Goal: Task Accomplishment & Management: Use online tool/utility

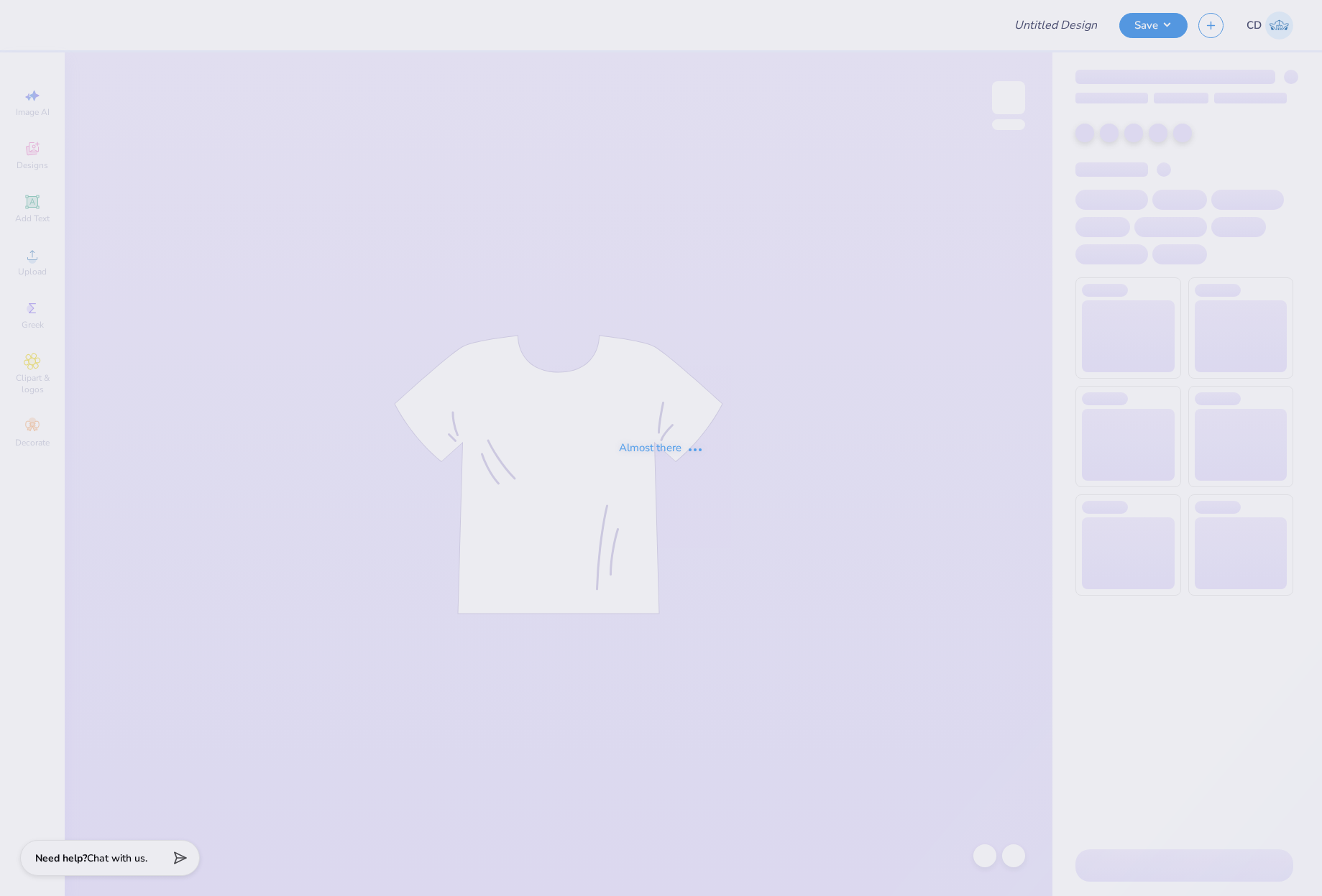
type input "ASIG Rush '25 Shirt"
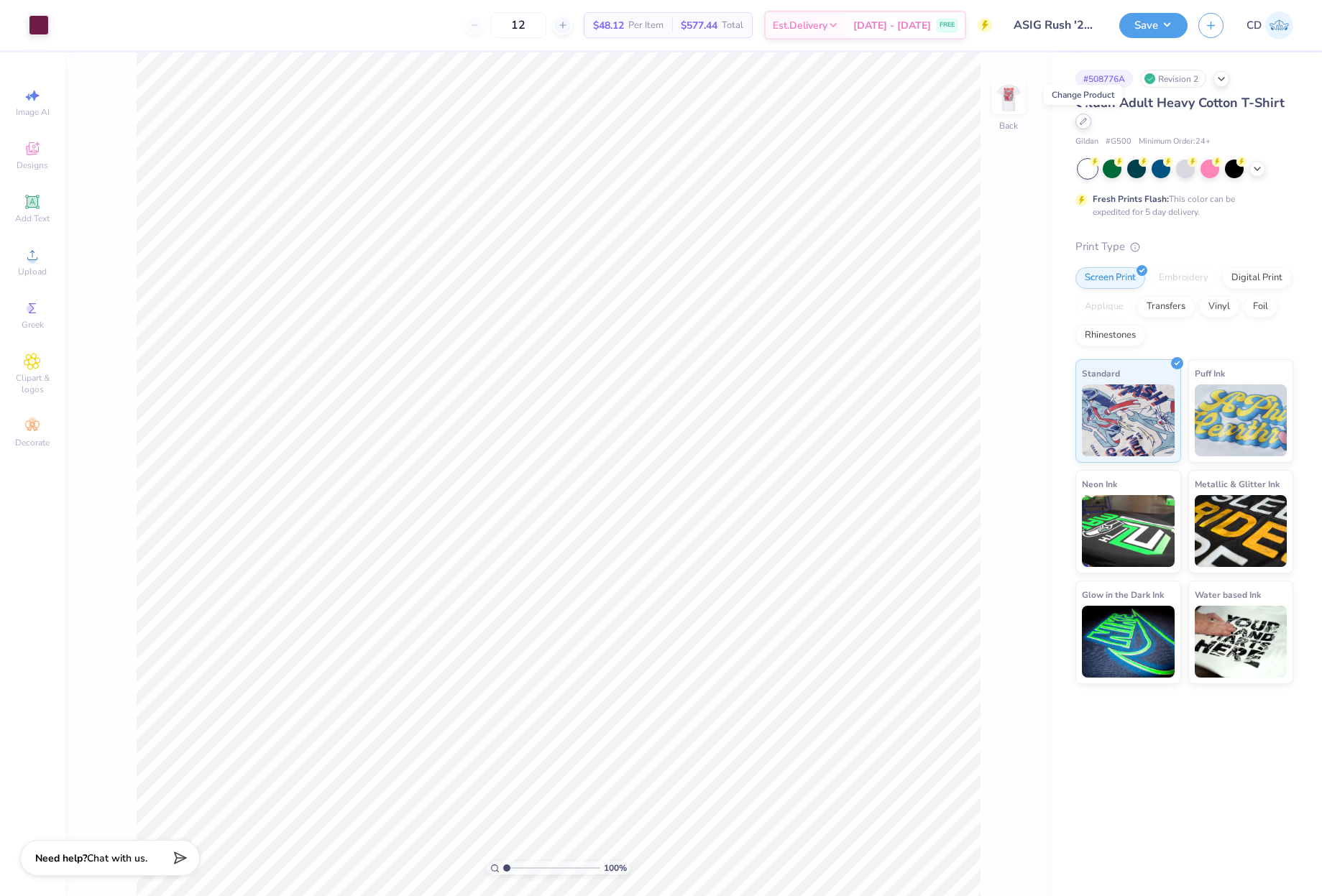
click at [1086, 124] on icon at bounding box center [1083, 122] width 7 height 7
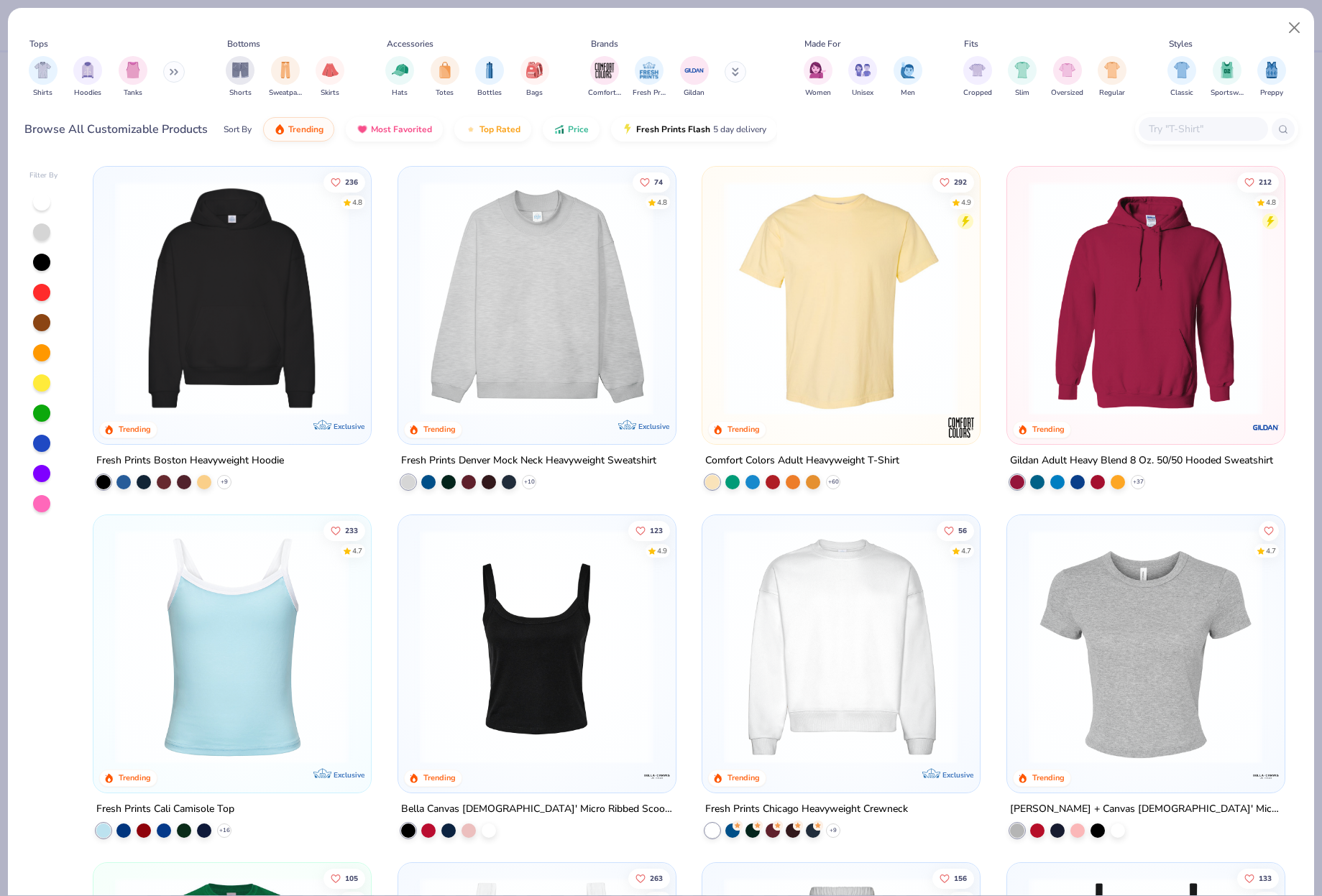
click at [1174, 129] on input "text" at bounding box center [1203, 129] width 111 height 17
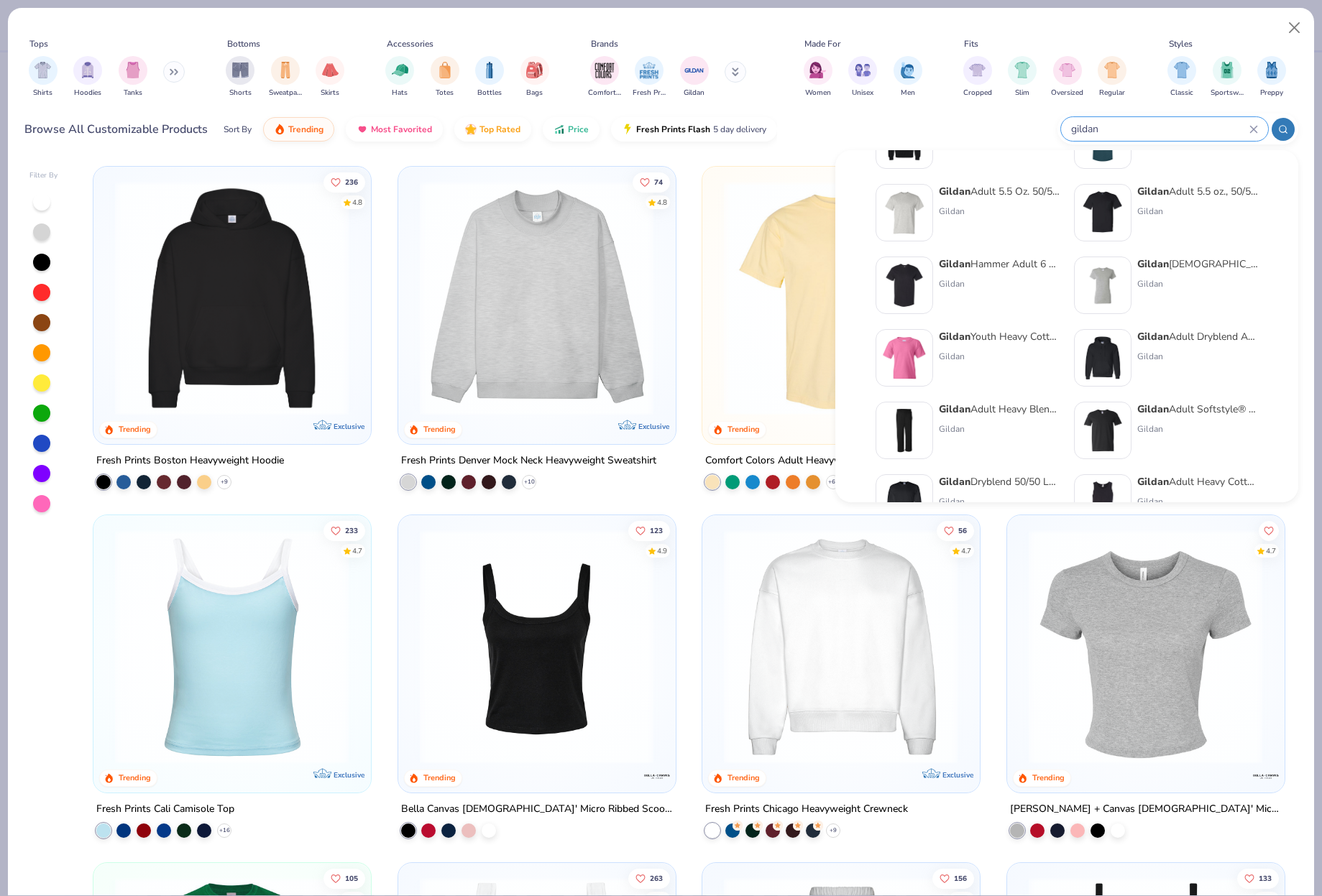
scroll to position [431, 0]
type input "gildan"
click at [1005, 291] on div "Gildan Hammer Adult 6 Oz. T-Shirt Gildan" at bounding box center [998, 282] width 121 height 57
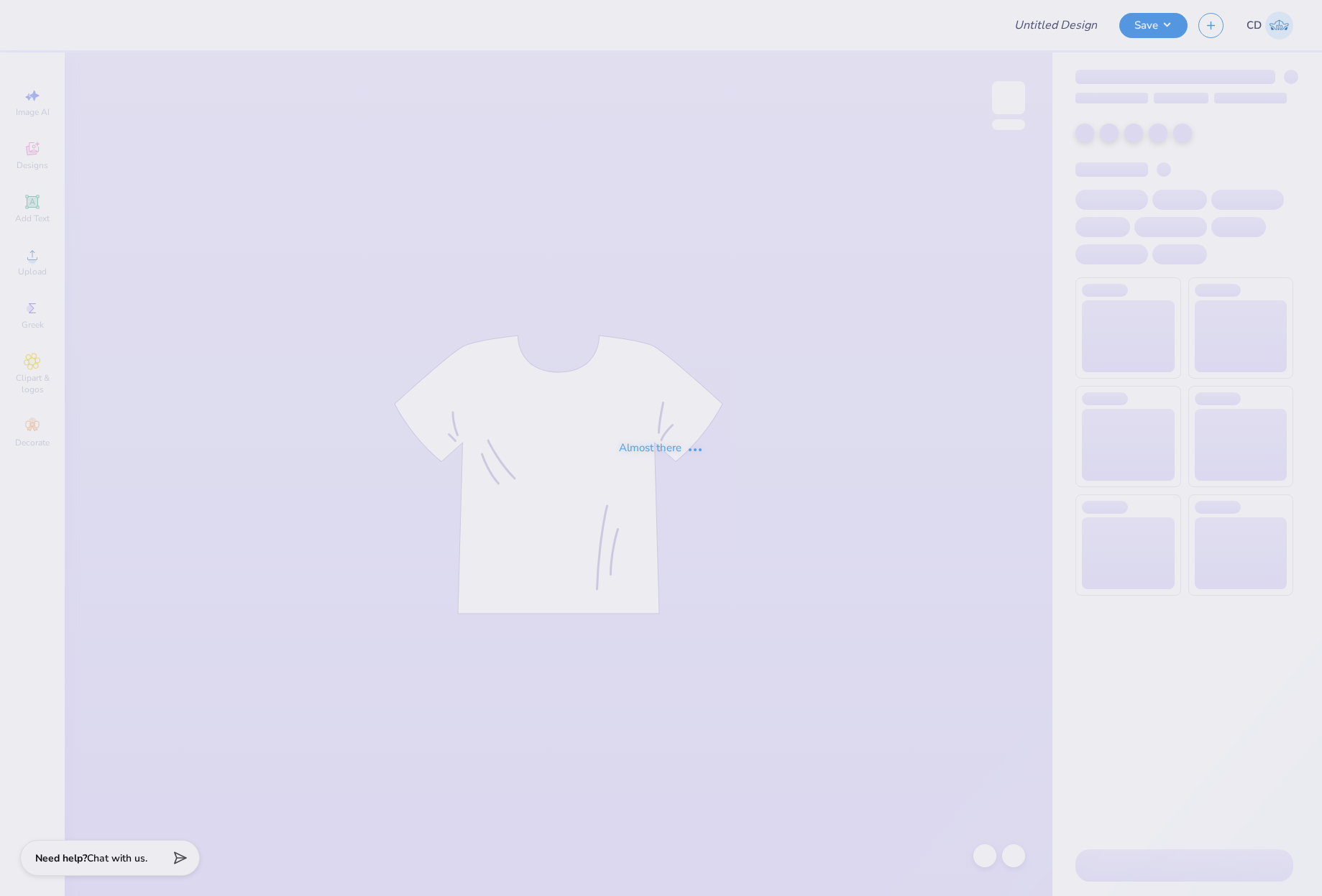
type input "ASIG Rush '25 Shirt"
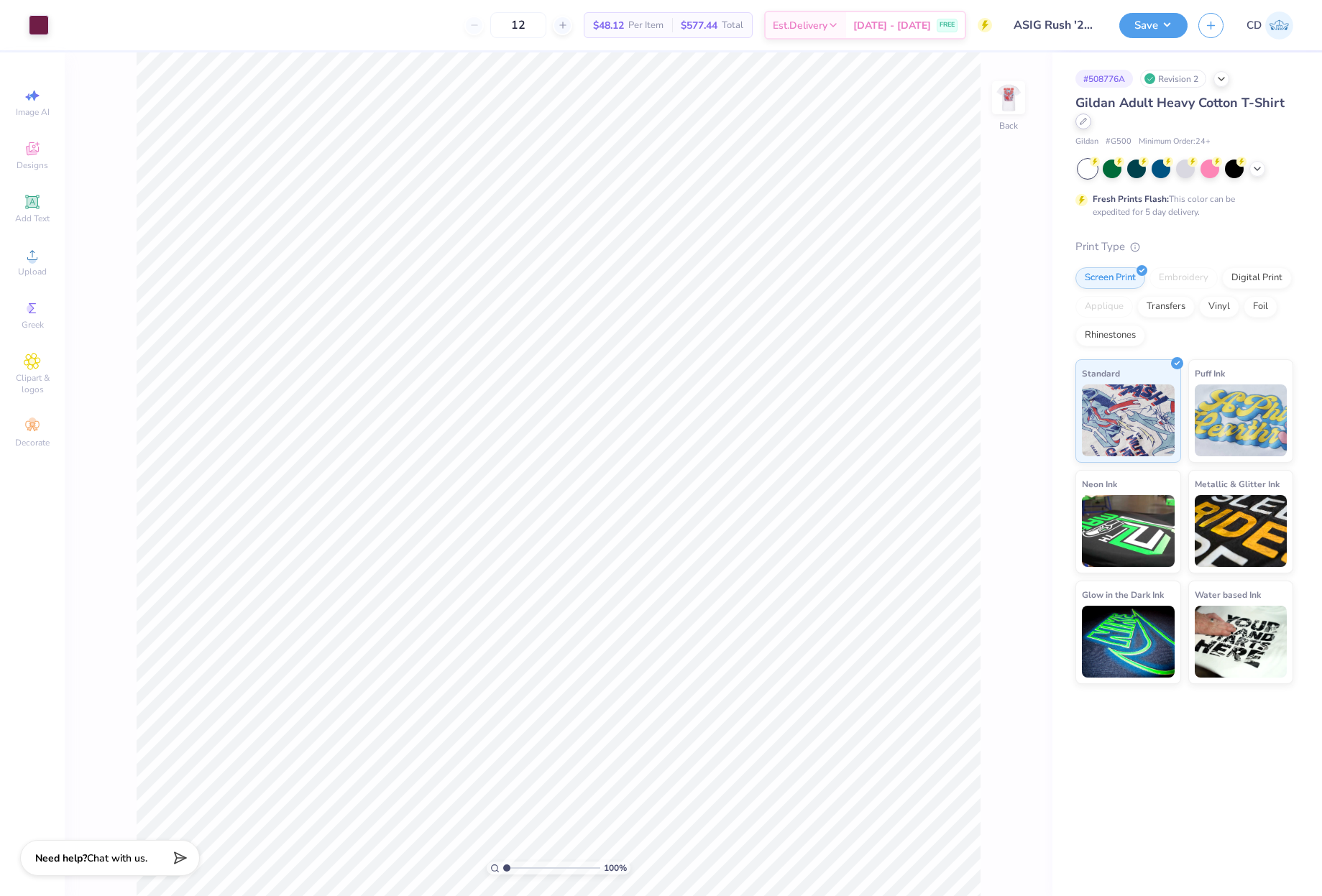
click at [1084, 123] on icon at bounding box center [1083, 122] width 7 height 7
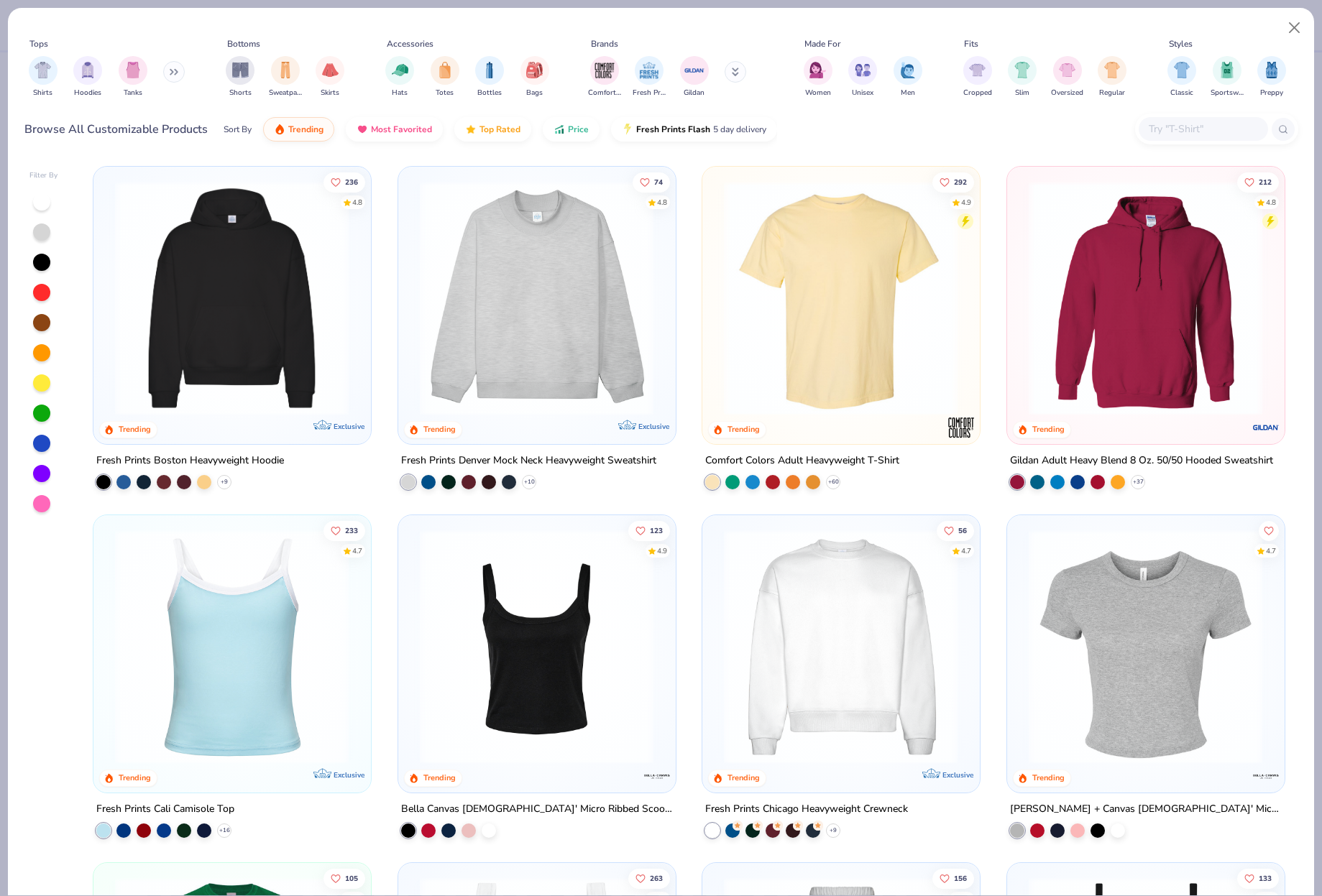
click at [1157, 119] on div at bounding box center [1203, 129] width 129 height 24
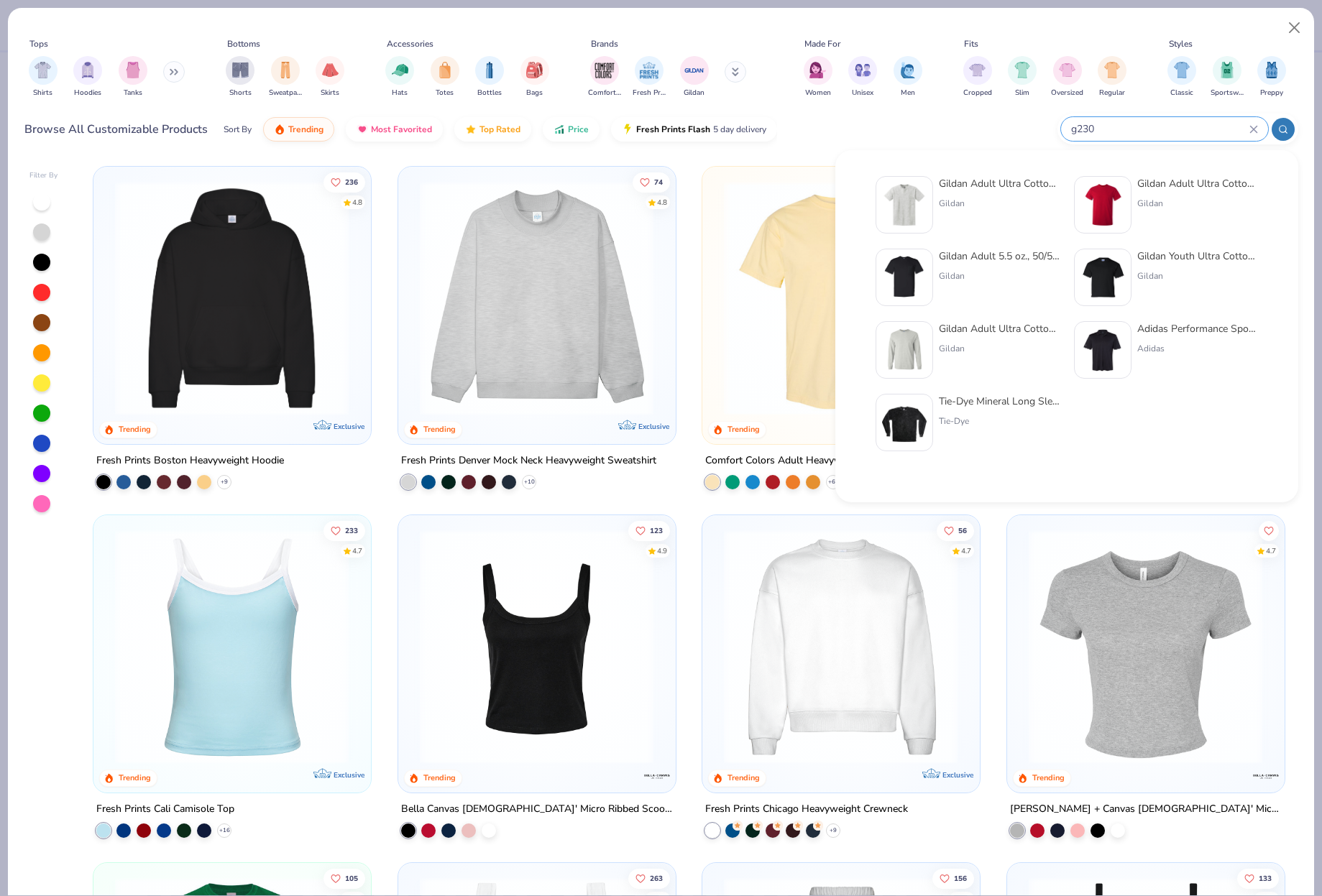
type input "g230"
click at [1122, 195] on img at bounding box center [1103, 205] width 44 height 44
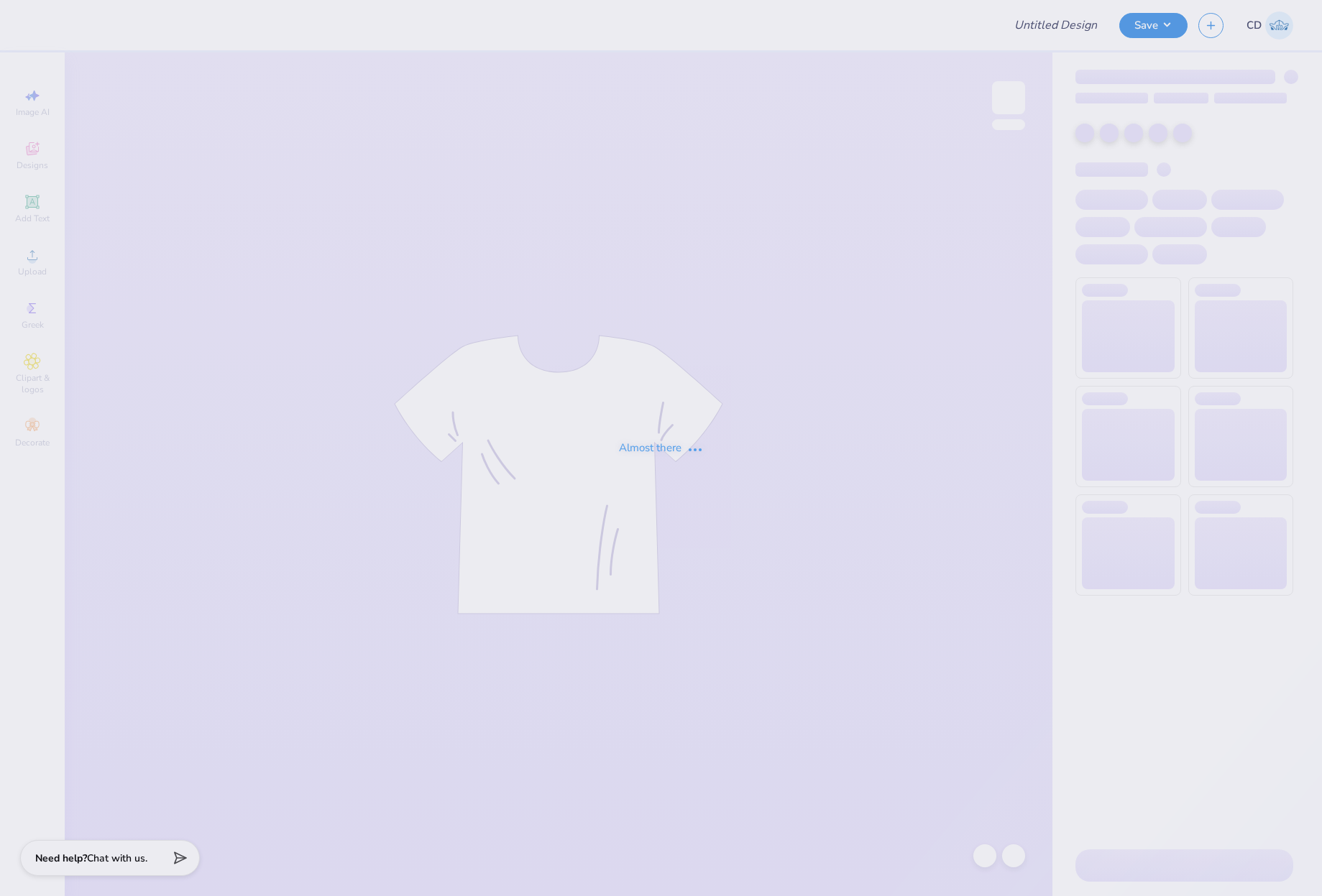
type input "ASIG Rush '25 Shirt"
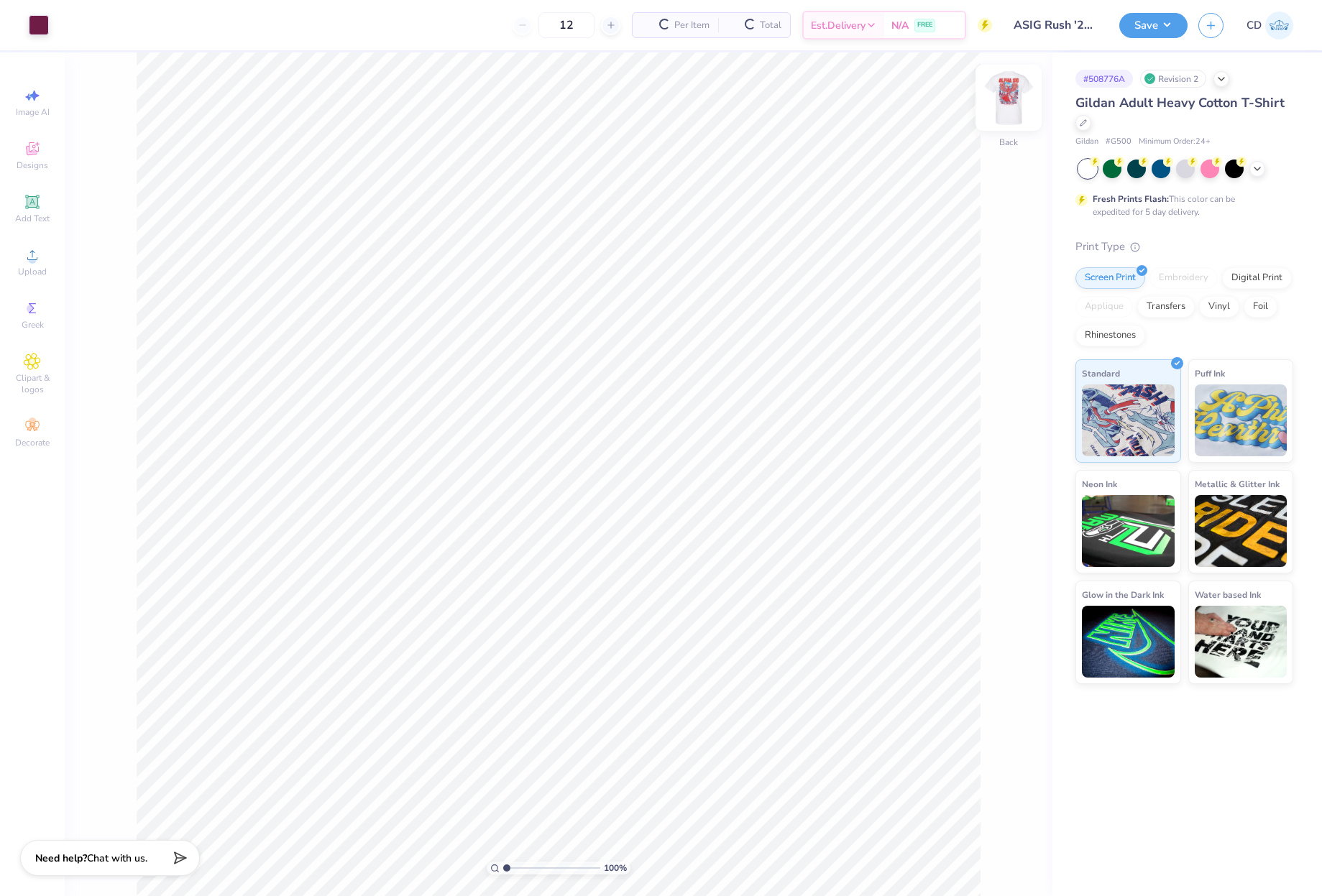
click at [1014, 110] on img at bounding box center [1009, 98] width 57 height 57
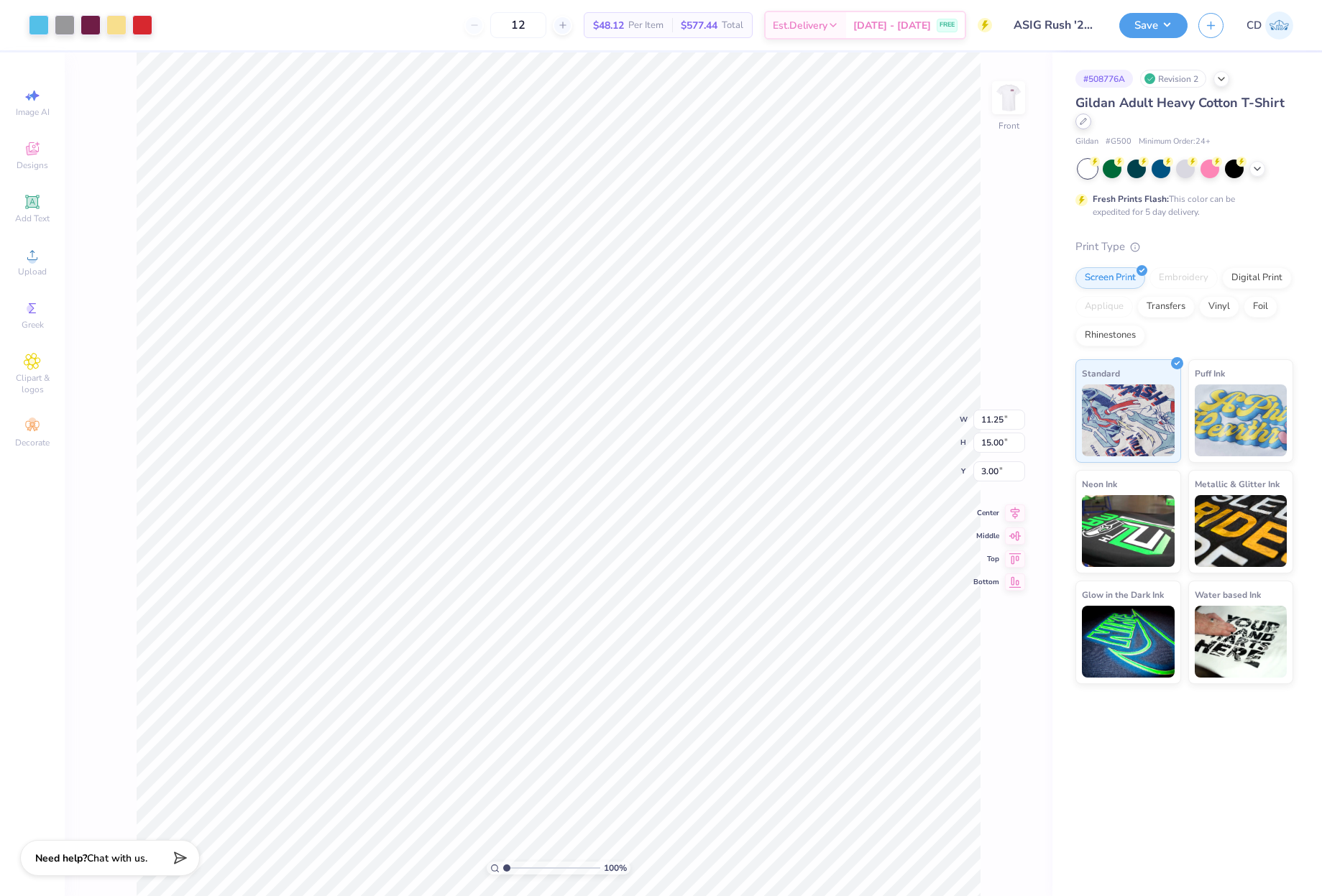
click at [1077, 124] on div at bounding box center [1083, 121] width 16 height 16
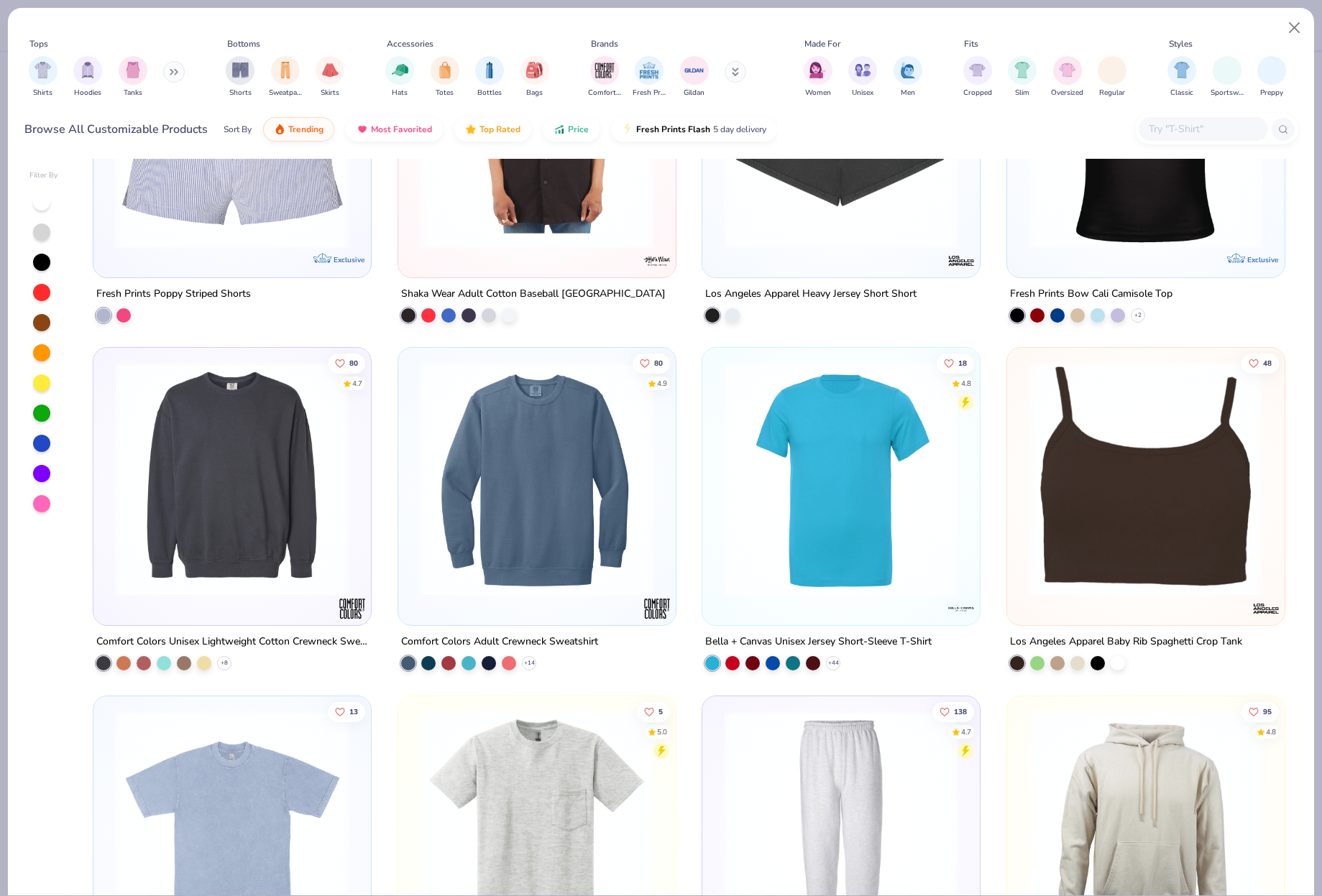
scroll to position [5823, 0]
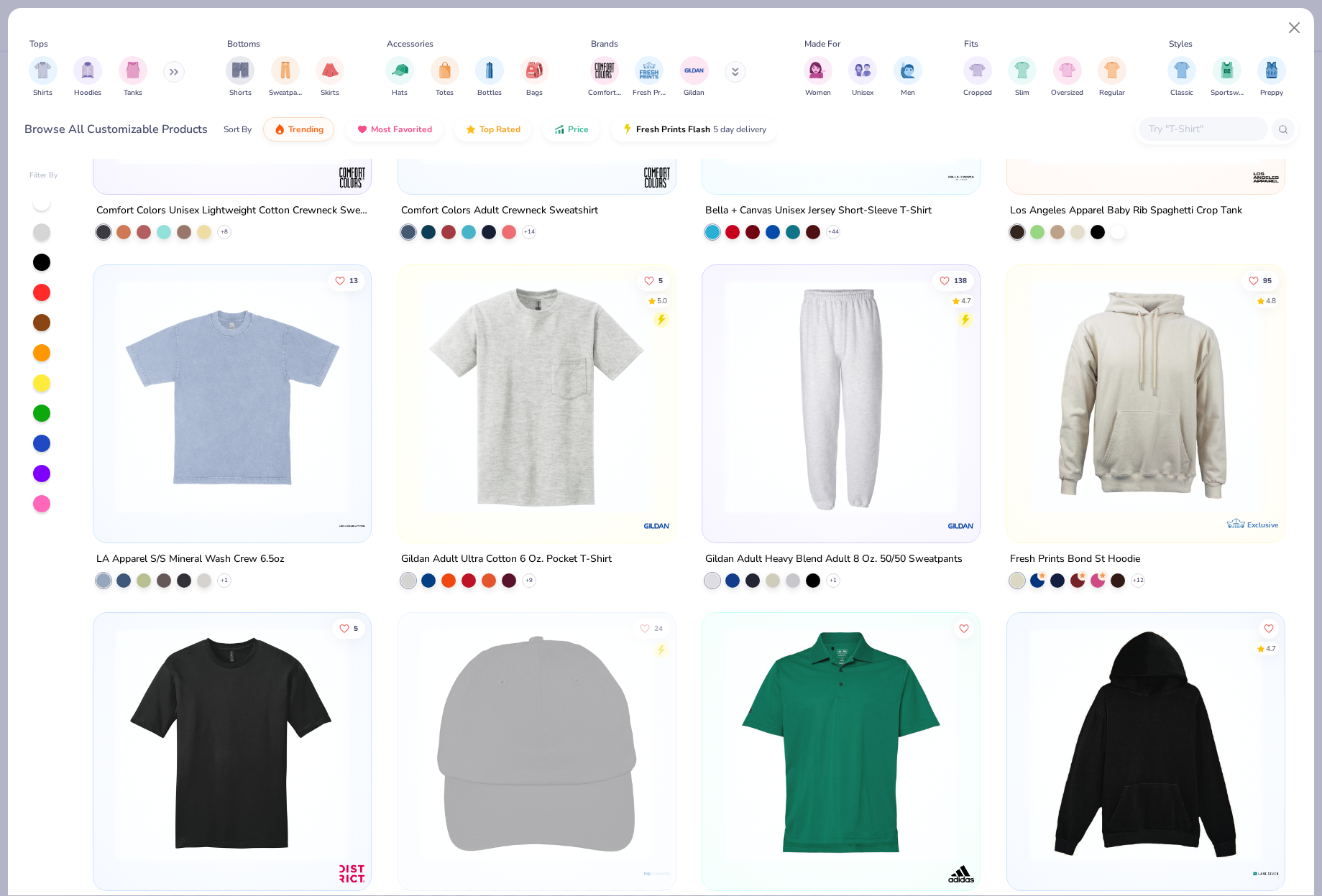
click at [624, 423] on img at bounding box center [537, 396] width 248 height 234
